Goal: Check status: Check status

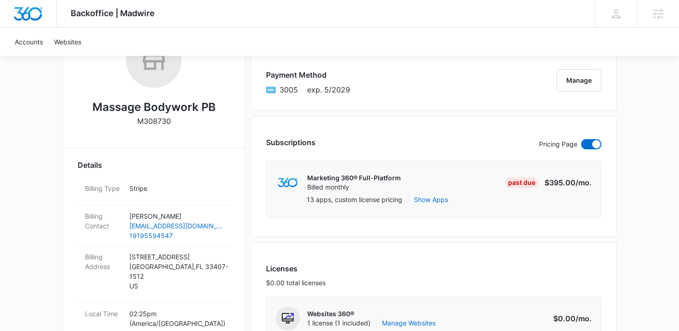
scroll to position [174, 0]
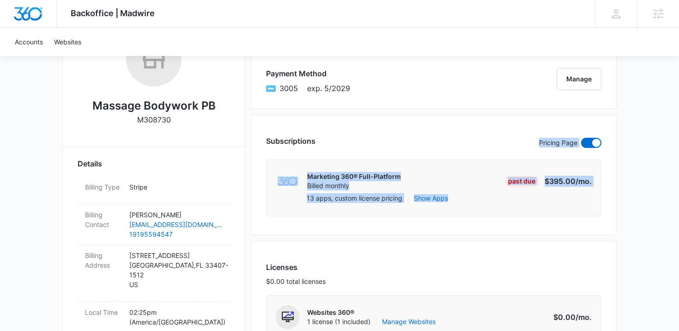
drag, startPoint x: 429, startPoint y: 132, endPoint x: 493, endPoint y: 206, distance: 98.2
click at [494, 206] on div "Subscriptions Pricing Page Marketing 360® Full-Platform Billed monthly Past Due…" at bounding box center [434, 175] width 366 height 121
click at [493, 206] on div "13 apps, custom license pricing Show Apps" at bounding box center [449, 199] width 285 height 13
drag, startPoint x: 472, startPoint y: 138, endPoint x: 589, endPoint y: 264, distance: 172.2
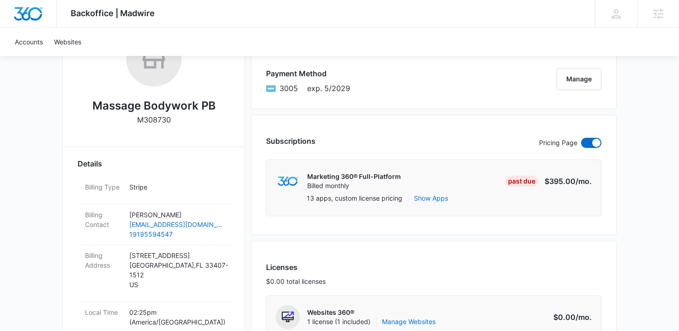
click at [521, 196] on div "13 apps, custom license pricing Show Apps" at bounding box center [449, 199] width 285 height 13
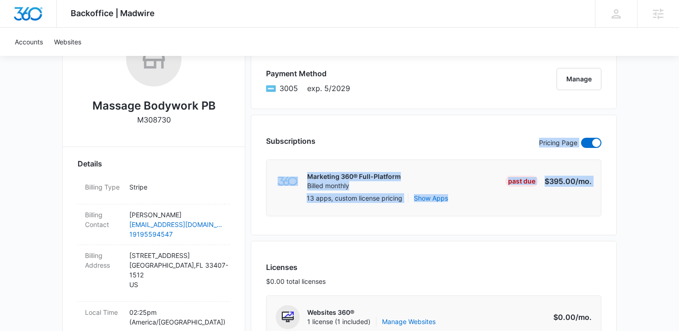
drag, startPoint x: 461, startPoint y: 116, endPoint x: 499, endPoint y: 198, distance: 90.1
click at [499, 198] on div "Subscriptions Pricing Page Marketing 360® Full-Platform Billed monthly Past Due…" at bounding box center [434, 175] width 366 height 121
click at [499, 198] on div "13 apps, custom license pricing Show Apps" at bounding box center [449, 199] width 285 height 13
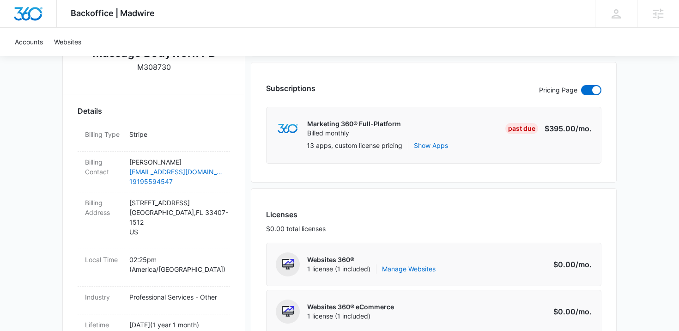
scroll to position [246, 0]
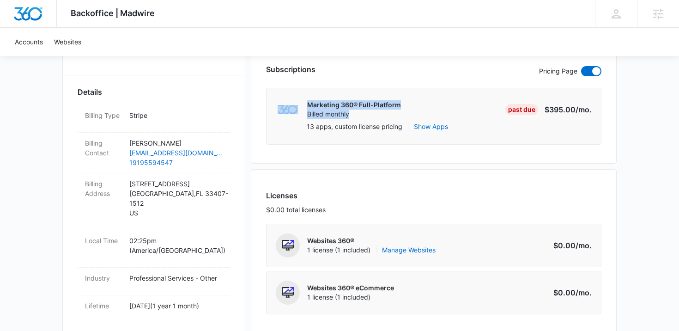
drag, startPoint x: 494, startPoint y: 85, endPoint x: 494, endPoint y: 116, distance: 31.4
click at [494, 116] on div "Subscriptions Pricing Page Marketing 360® Full-Platform Billed monthly Past Due…" at bounding box center [434, 103] width 366 height 121
click at [494, 116] on div "Marketing 360® Full-Platform Billed monthly Past Due $395.00 /mo." at bounding box center [434, 109] width 316 height 24
click at [556, 109] on p "$395.00 /mo." at bounding box center [567, 109] width 47 height 11
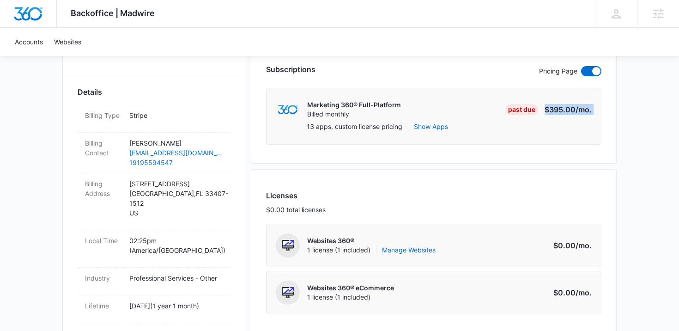
click at [556, 109] on p "$395.00 /mo." at bounding box center [567, 109] width 47 height 11
click at [551, 135] on div "Marketing 360® Full-Platform Billed monthly Past Due $395.00 /mo. 13 apps, cust…" at bounding box center [433, 116] width 335 height 57
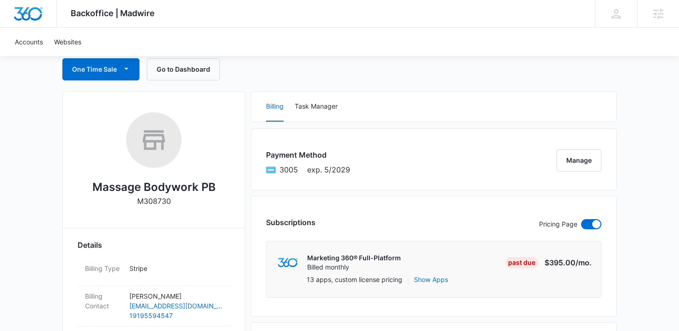
scroll to position [0, 0]
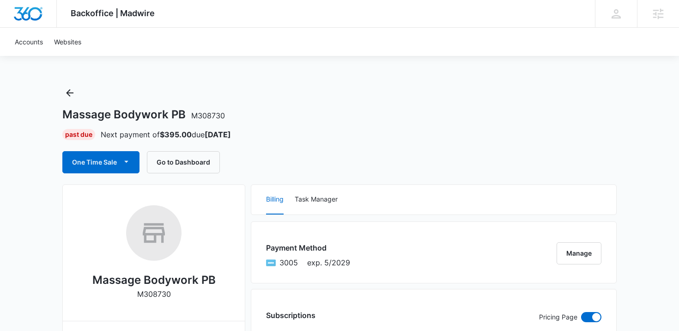
click at [342, 100] on div "Massage Bodywork PB M308730 Past Due Next payment of $395.00 due [DATE] One Tim…" at bounding box center [339, 129] width 554 height 88
